Goal: Task Accomplishment & Management: Use online tool/utility

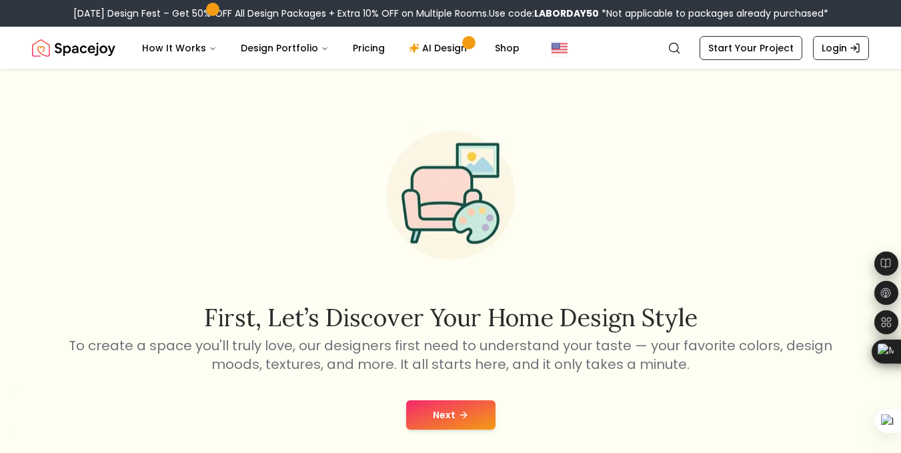
scroll to position [3319, 0]
drag, startPoint x: 457, startPoint y: 395, endPoint x: 457, endPoint y: 410, distance: 14.7
click at [458, 410] on icon at bounding box center [463, 414] width 11 height 11
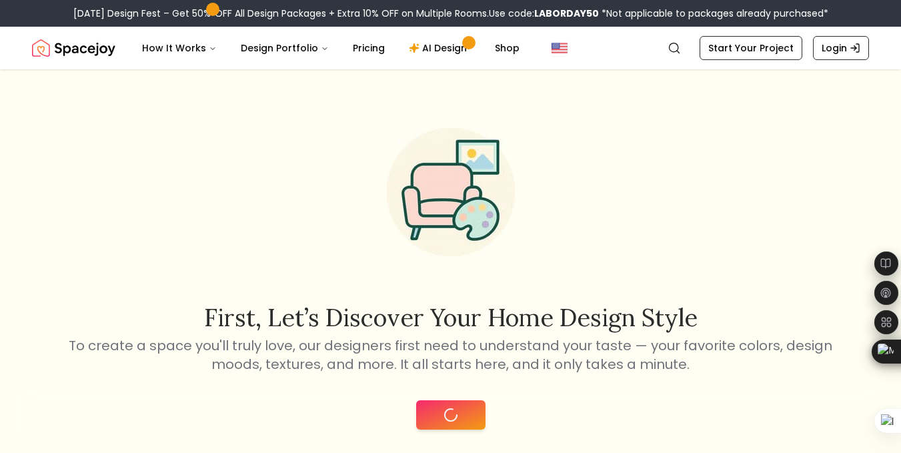
click at [457, 411] on icon at bounding box center [450, 414] width 21 height 21
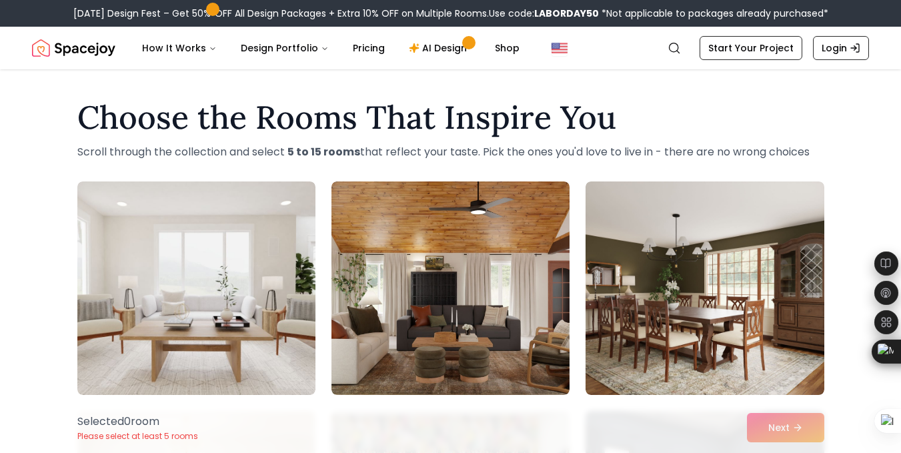
click at [774, 425] on div "Selected 0 room Please select at least 5 rooms Next" at bounding box center [451, 427] width 768 height 51
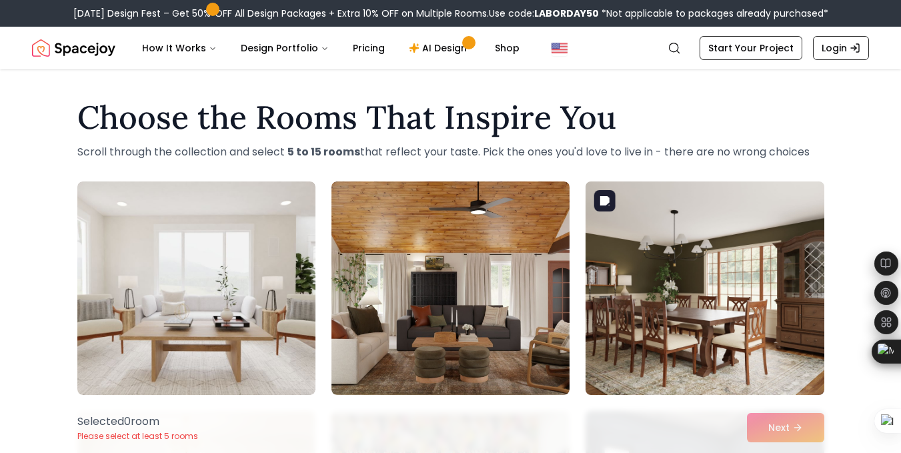
click at [824, 246] on img at bounding box center [705, 288] width 250 height 224
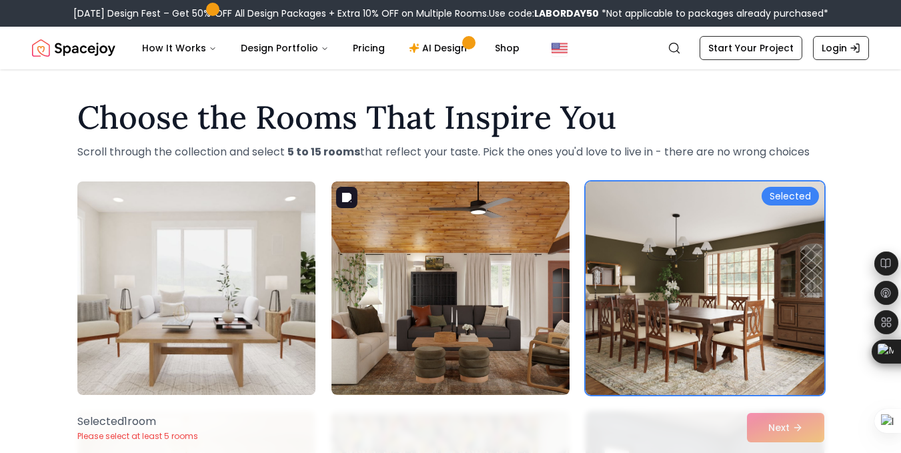
drag, startPoint x: 449, startPoint y: 284, endPoint x: 175, endPoint y: 301, distance: 275.3
click at [421, 279] on img at bounding box center [450, 287] width 238 height 213
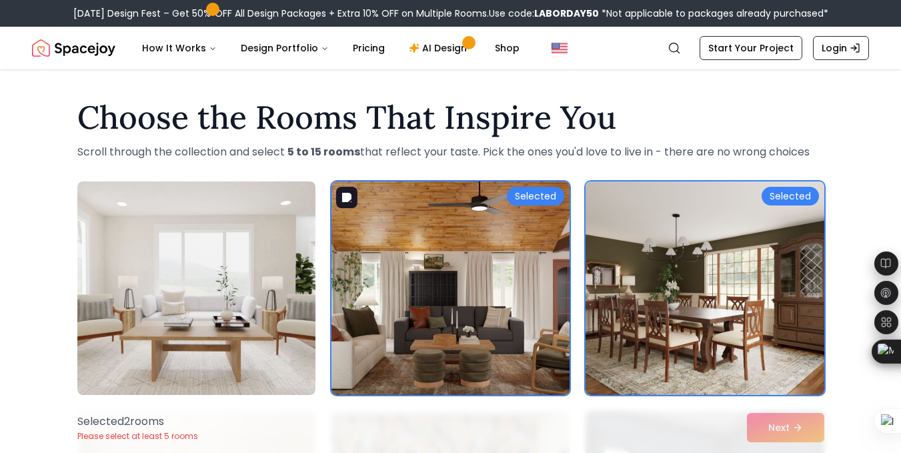
click at [419, 281] on img at bounding box center [450, 288] width 250 height 224
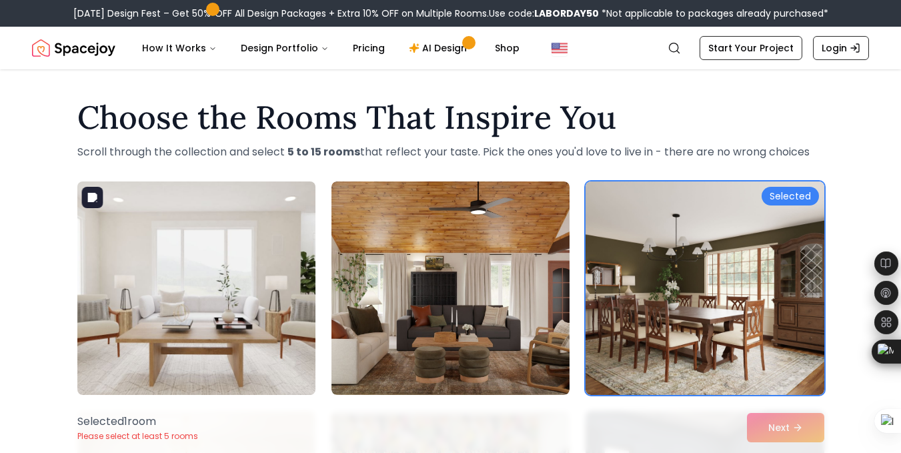
click at [253, 316] on img at bounding box center [196, 288] width 250 height 224
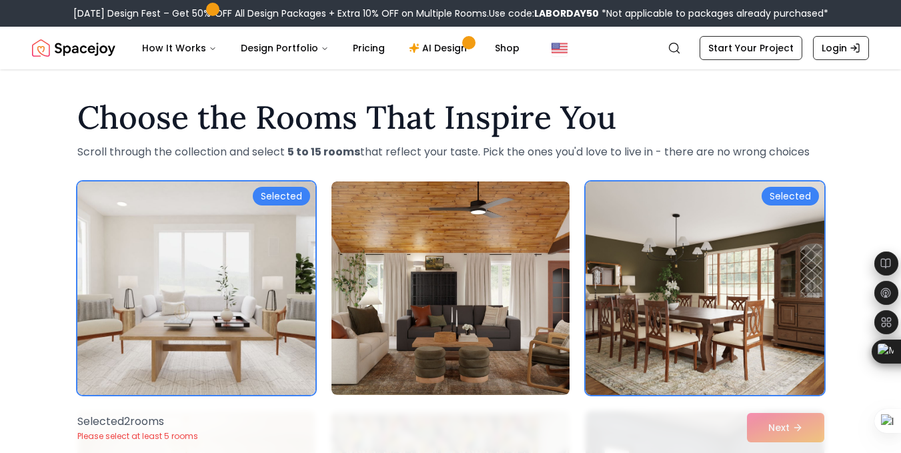
drag, startPoint x: 770, startPoint y: 426, endPoint x: 881, endPoint y: 238, distance: 218.6
click at [881, 238] on div at bounding box center [886, 234] width 16 height 16
